Goal: Check status: Check status

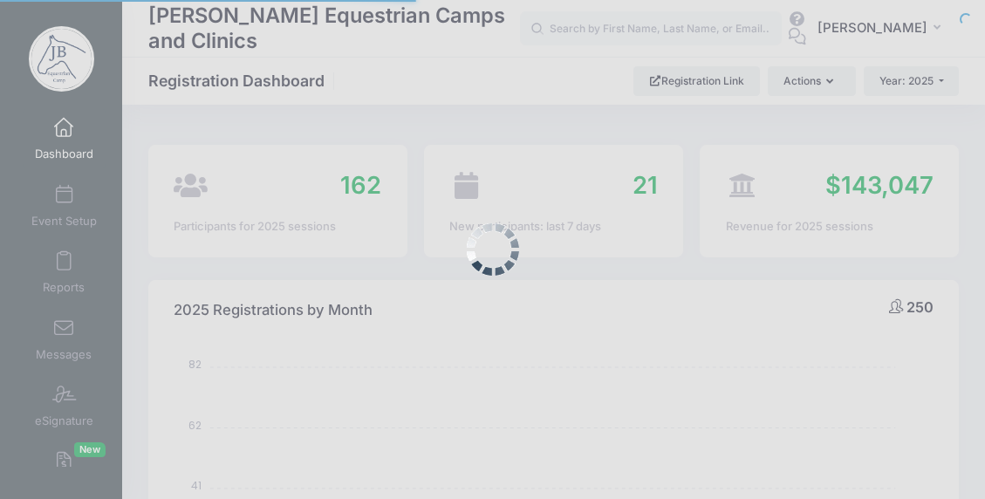
select select
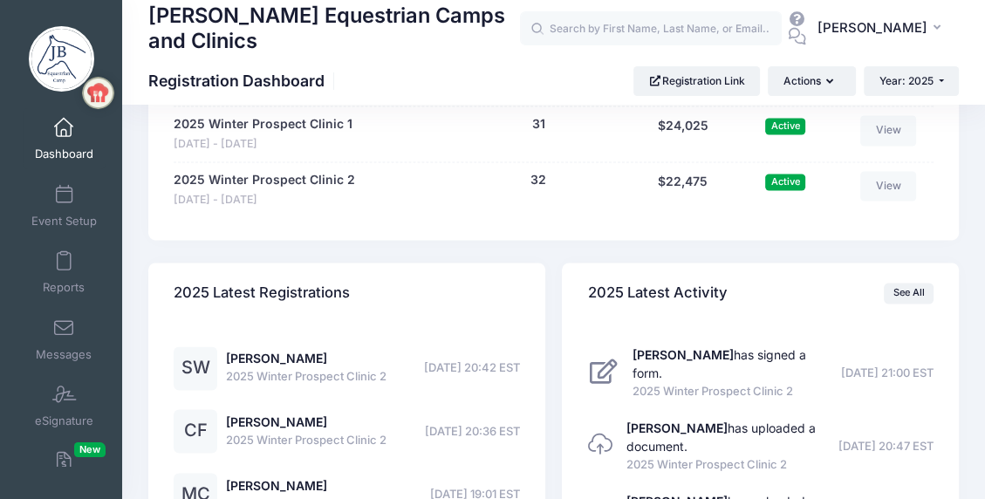
scroll to position [1744, 0]
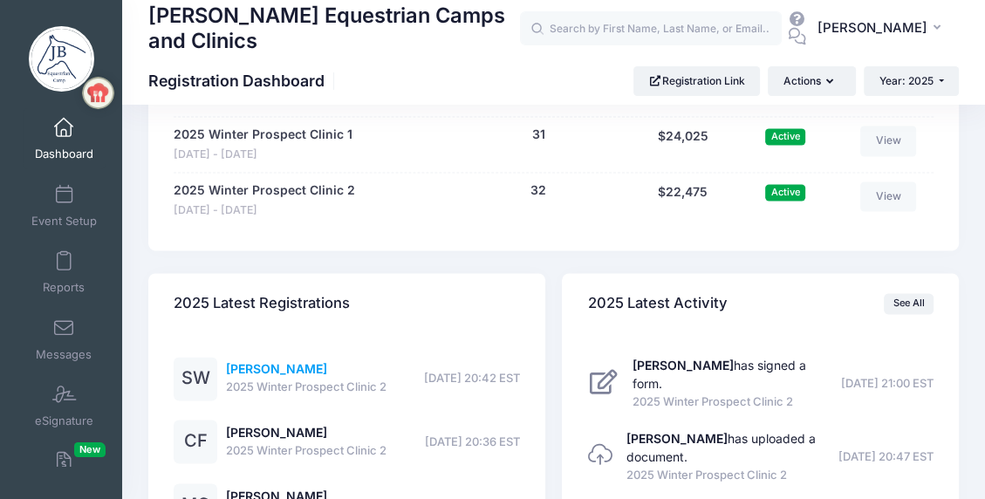
click at [302, 365] on link "[PERSON_NAME]" at bounding box center [276, 368] width 101 height 15
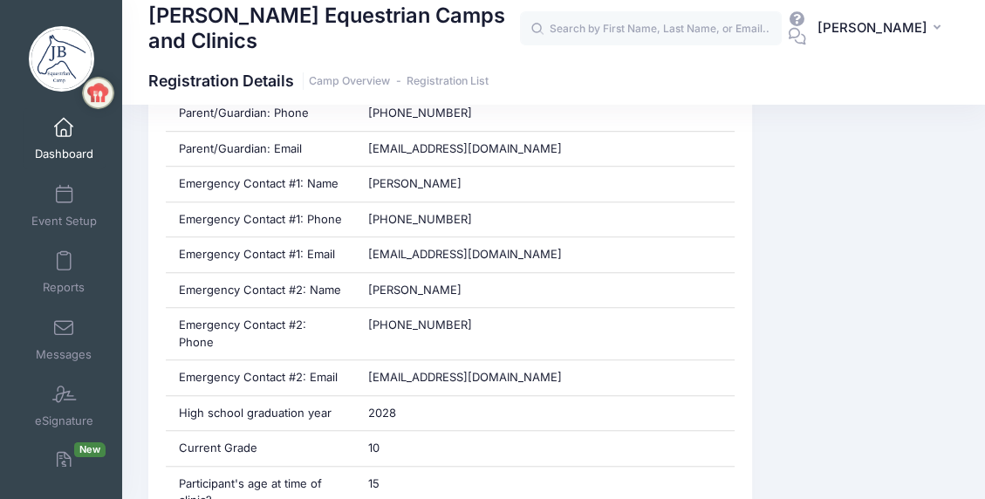
scroll to position [872, 0]
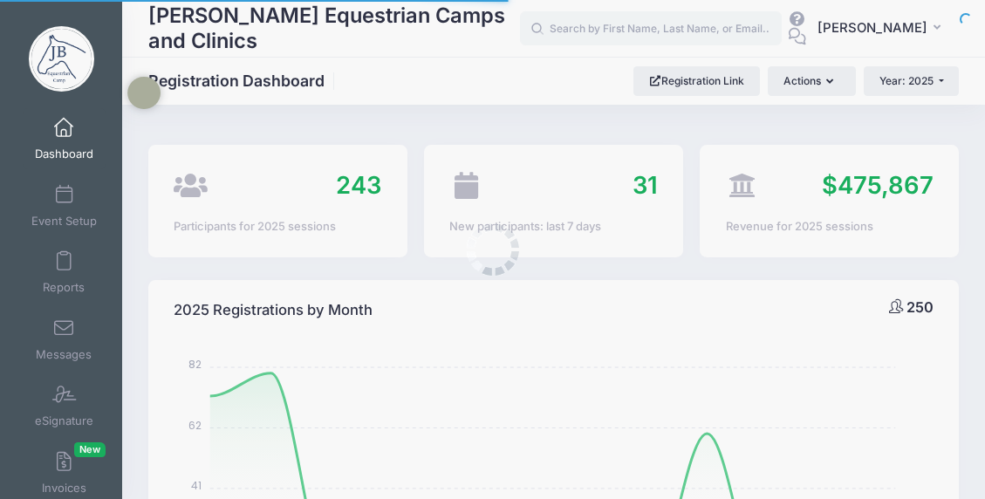
select select
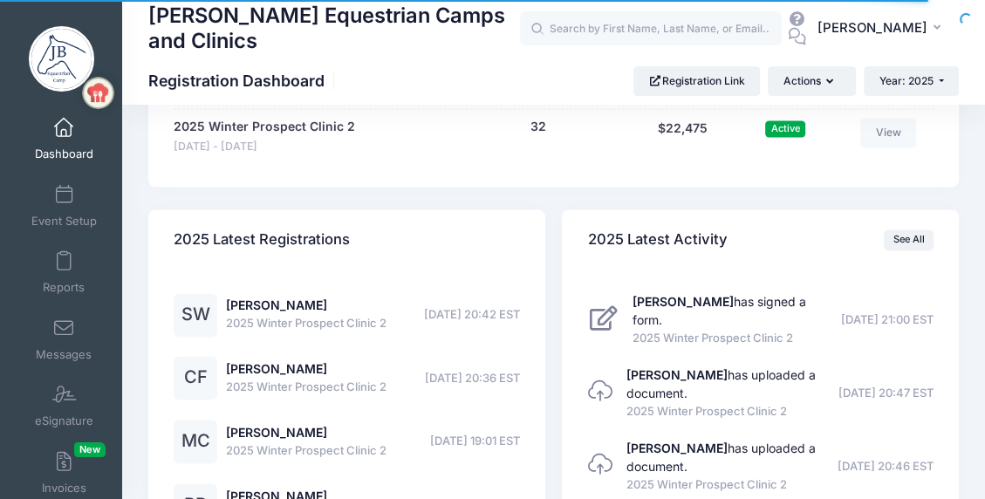
scroll to position [1744, 0]
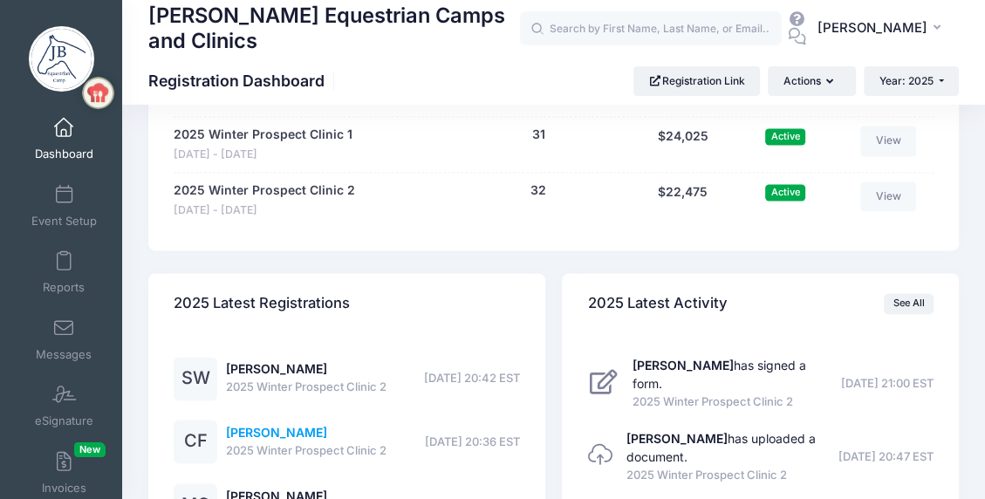
click at [277, 431] on link "Callie Freeman" at bounding box center [276, 432] width 101 height 15
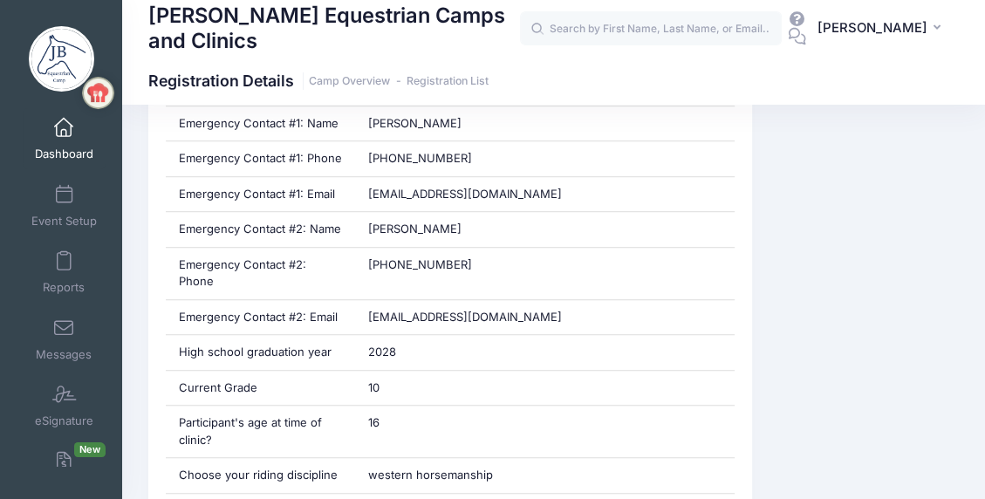
scroll to position [872, 0]
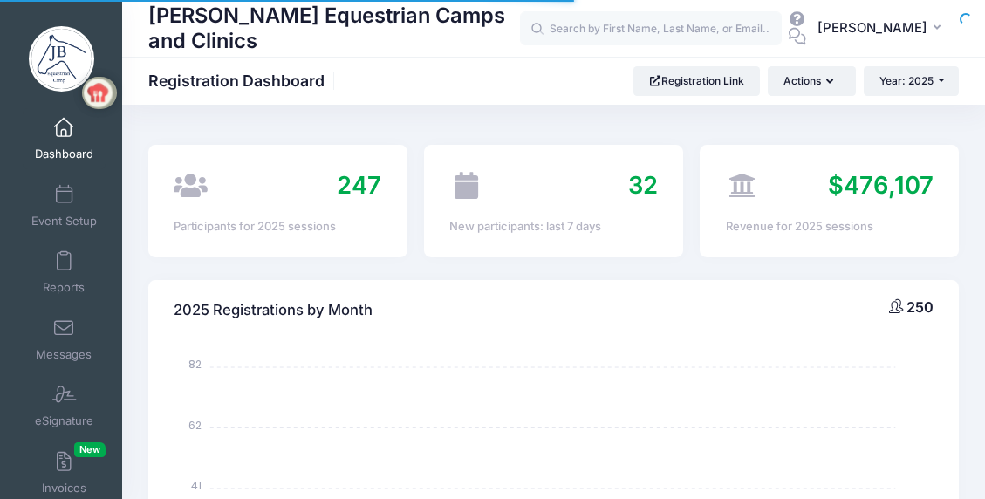
select select
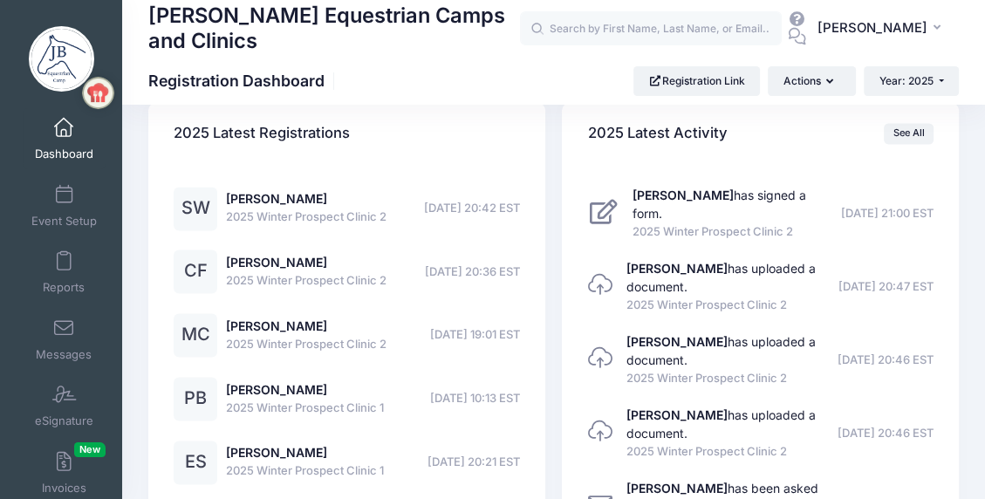
scroll to position [1895, 0]
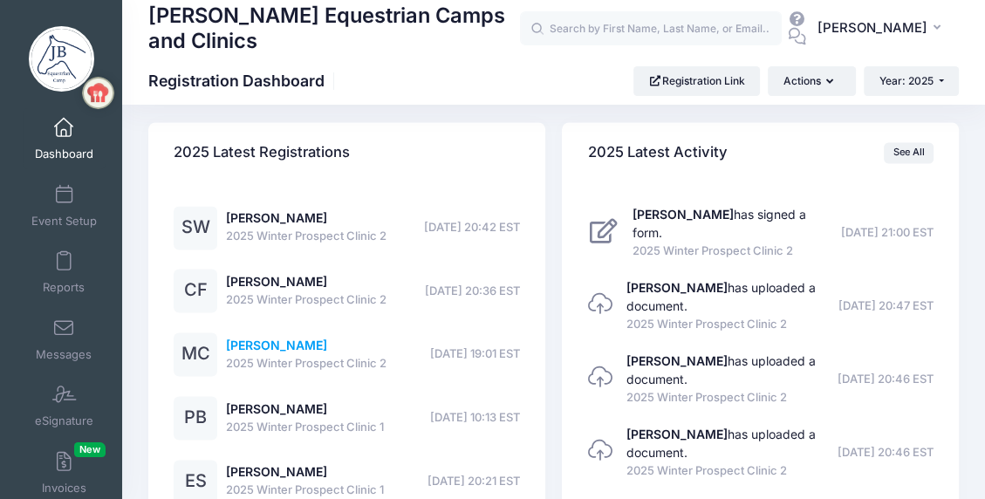
click at [283, 342] on link "[PERSON_NAME]" at bounding box center [276, 345] width 101 height 15
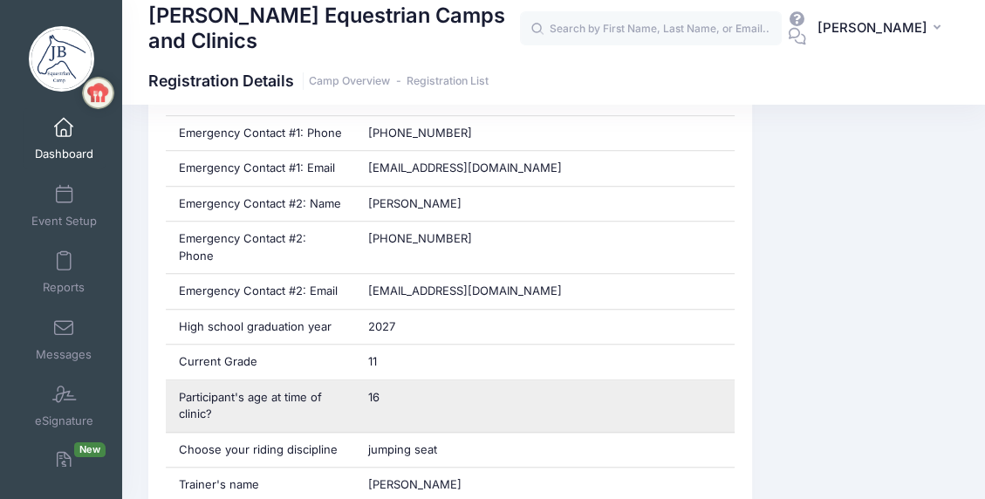
scroll to position [872, 0]
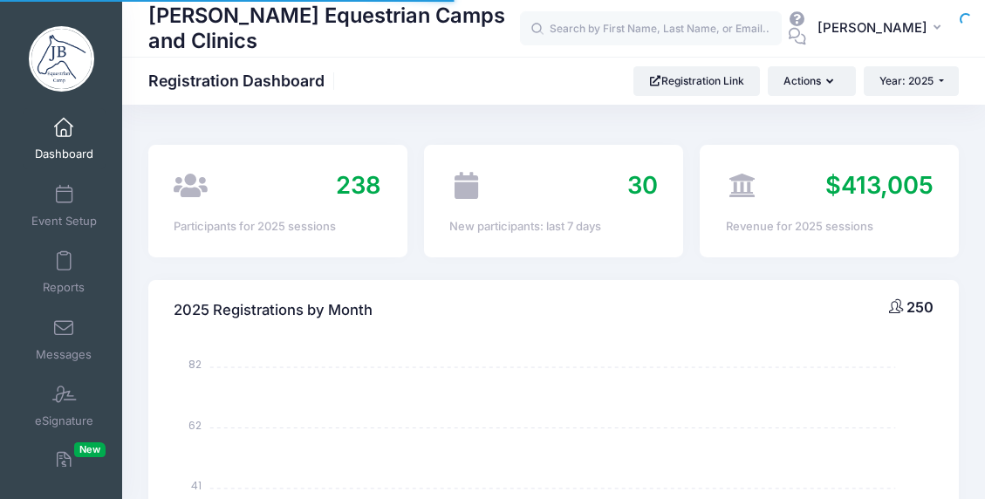
select select
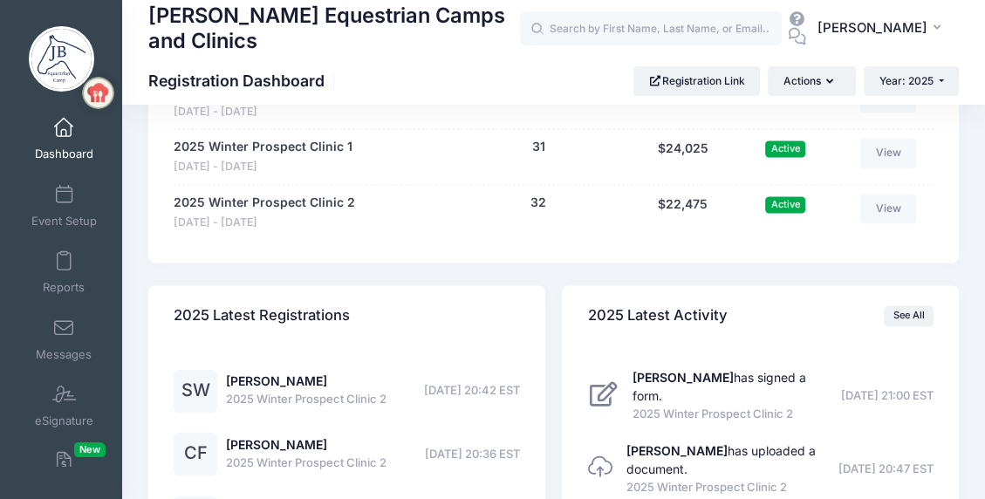
scroll to position [1721, 0]
